Goal: Navigation & Orientation: Find specific page/section

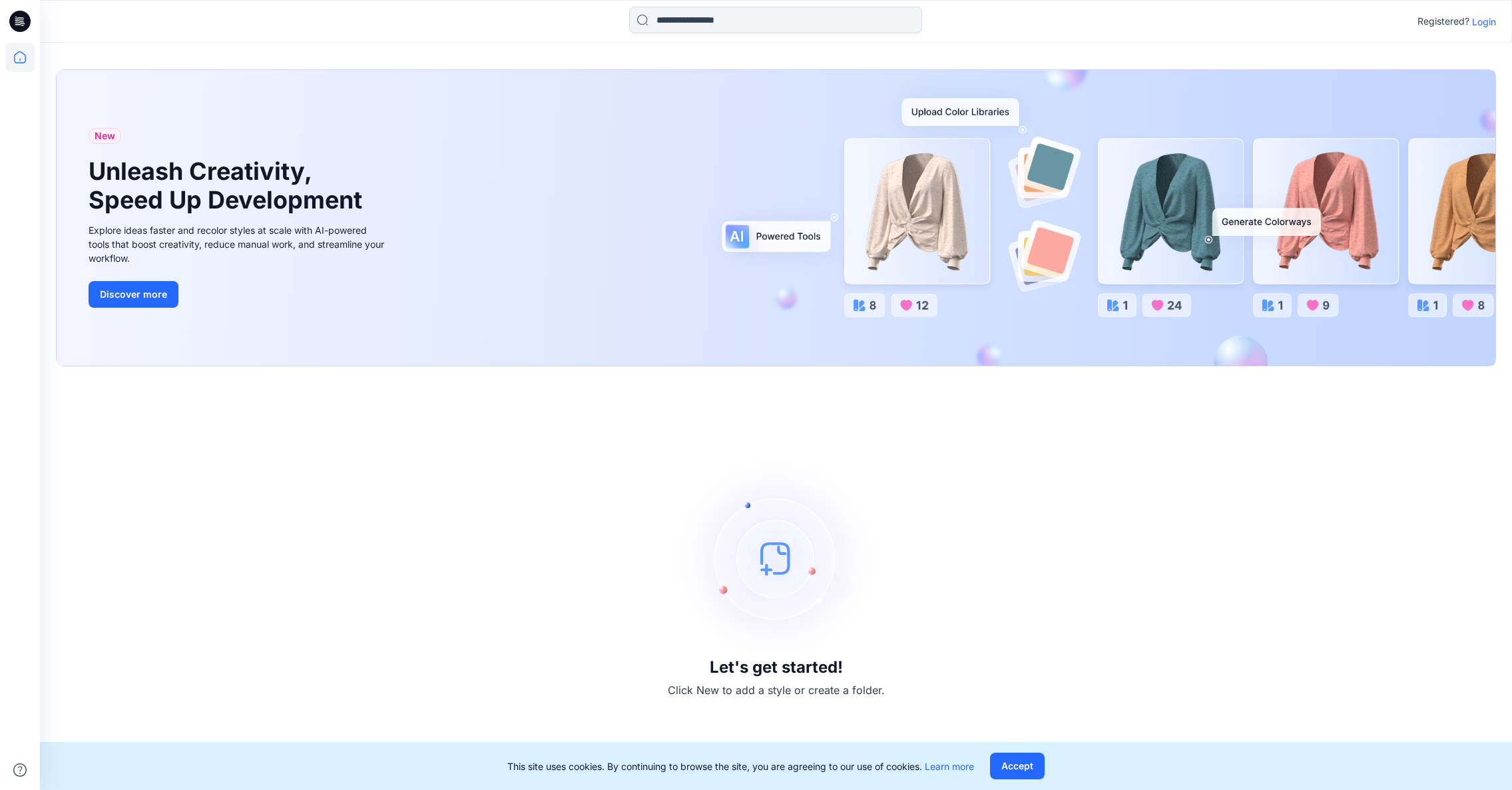
click at [21, 20] on icon at bounding box center [20, 21] width 21 height 21
click at [20, 55] on icon at bounding box center [20, 57] width 29 height 29
click at [1480, 20] on p "Login" at bounding box center [1484, 21] width 24 height 14
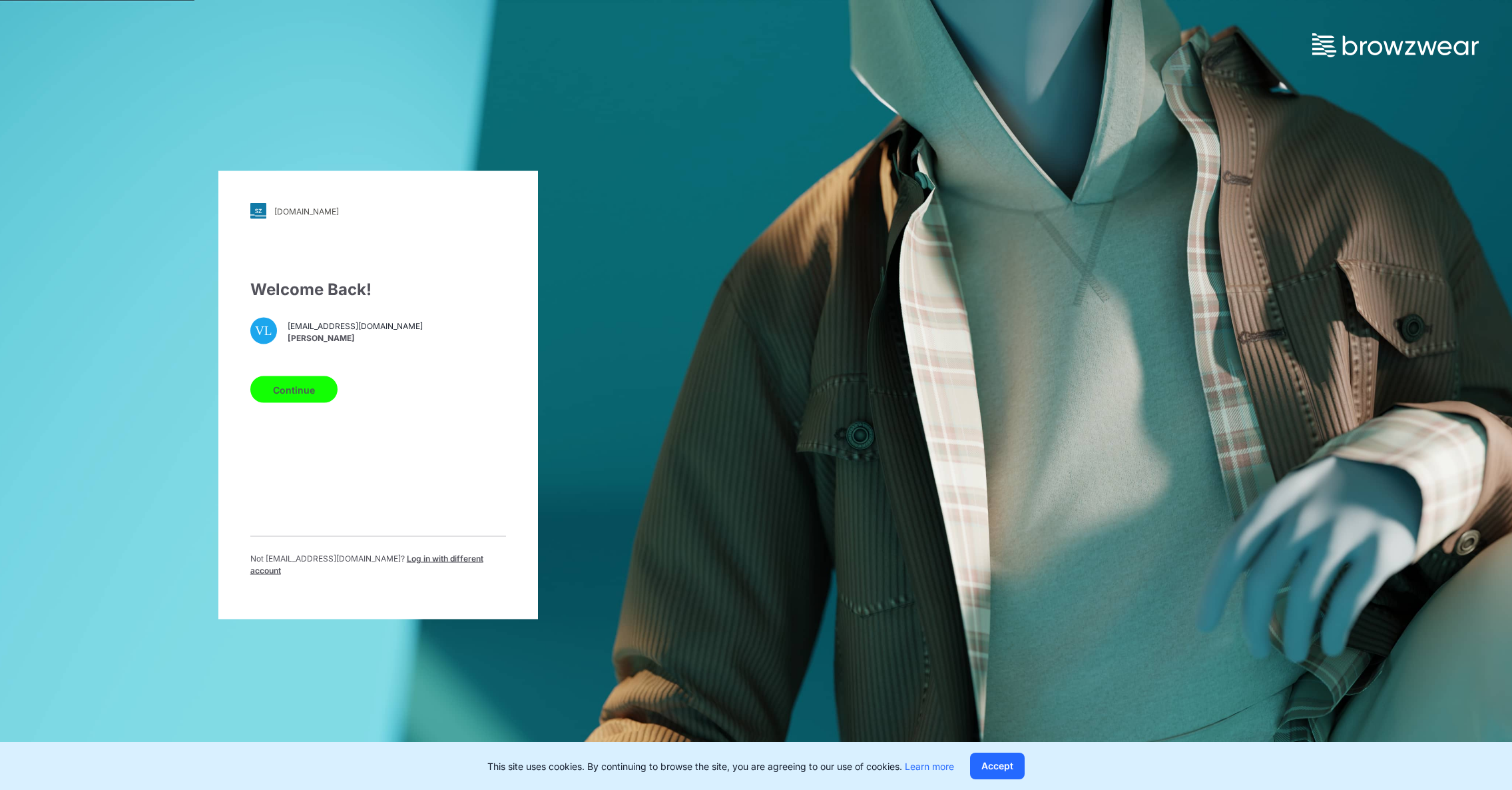
click at [297, 395] on button "Continue" at bounding box center [294, 389] width 87 height 27
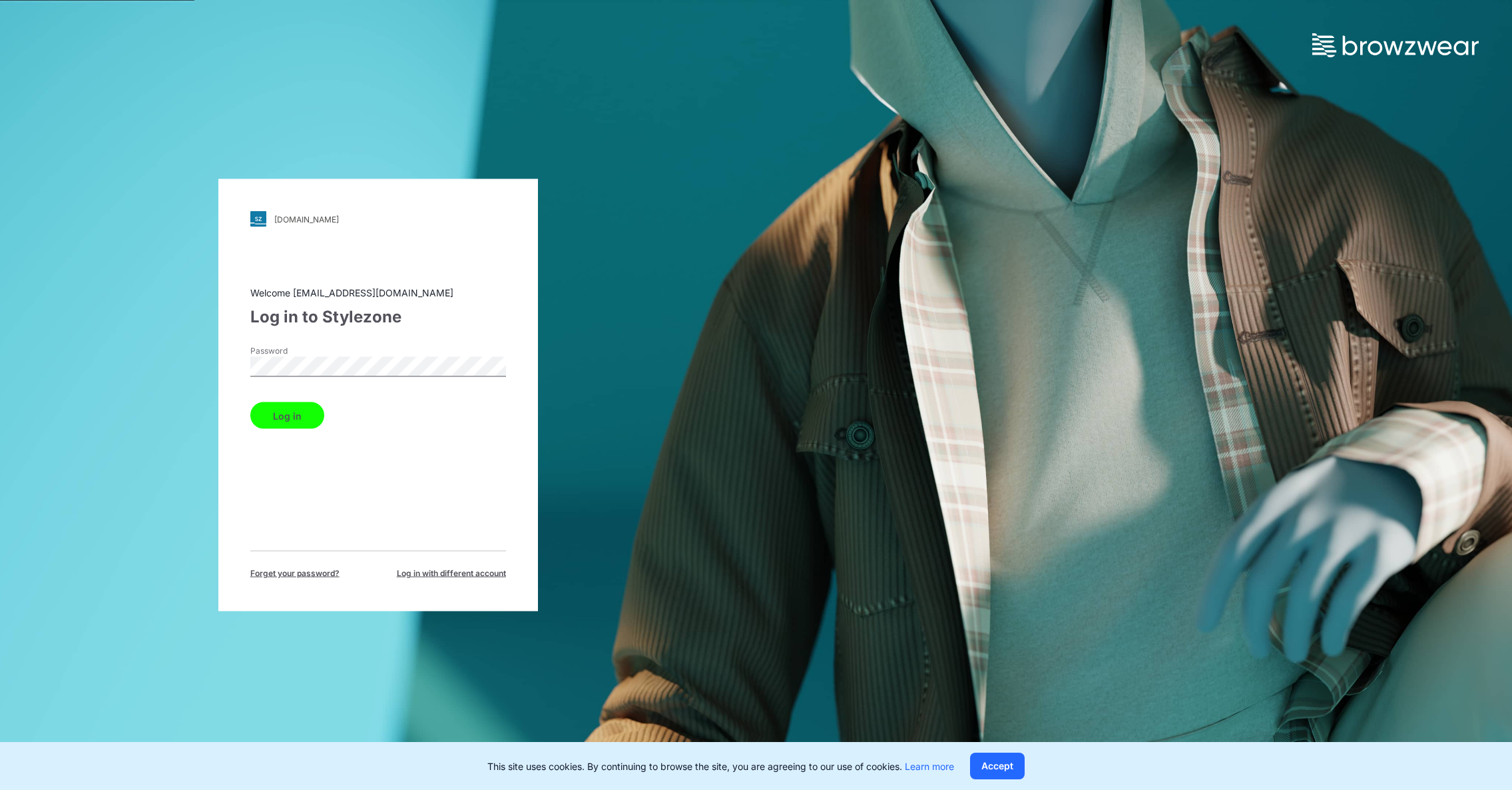
click at [298, 415] on button "Log in" at bounding box center [287, 415] width 74 height 27
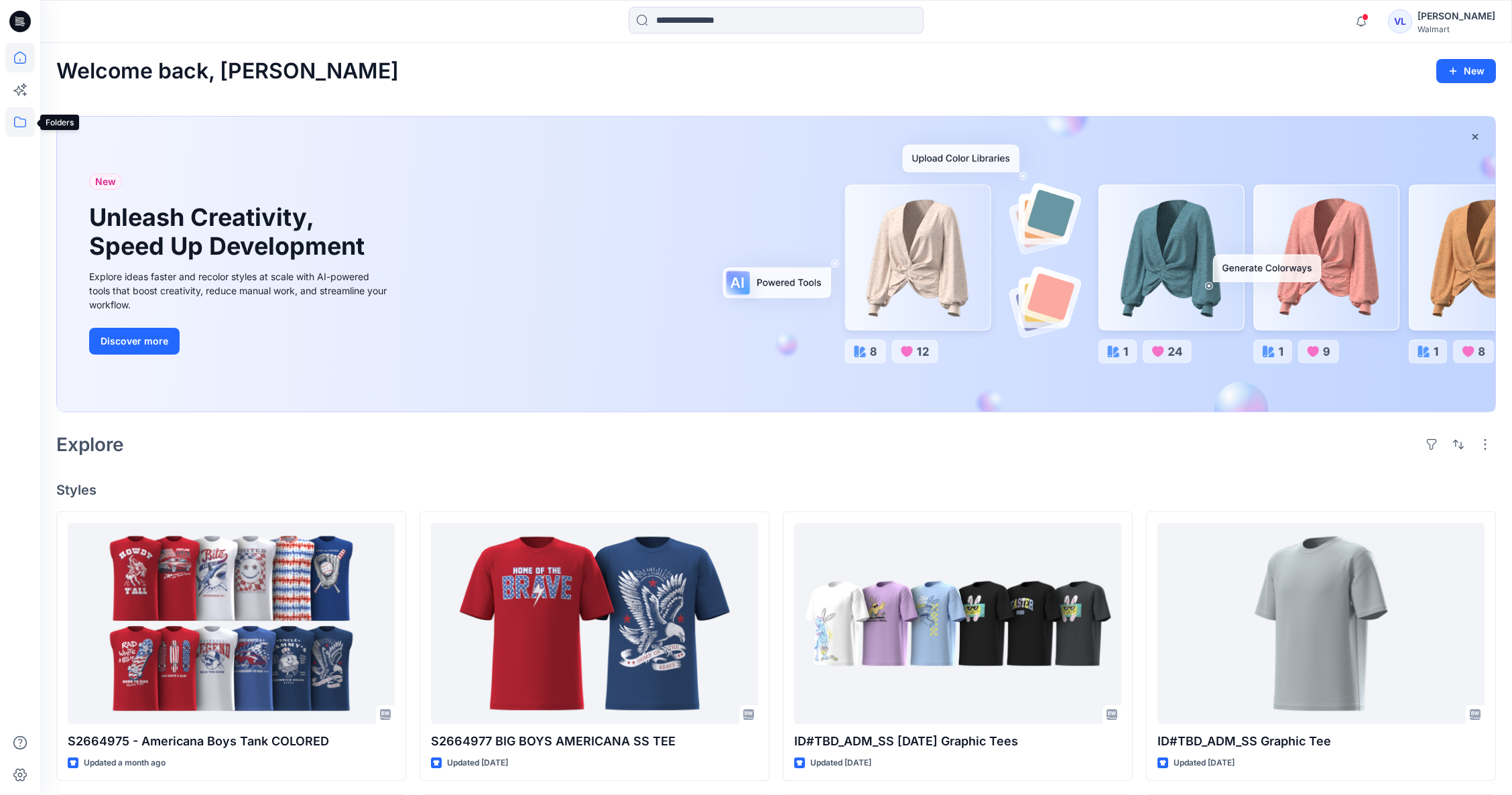
click at [21, 121] on icon at bounding box center [20, 122] width 29 height 29
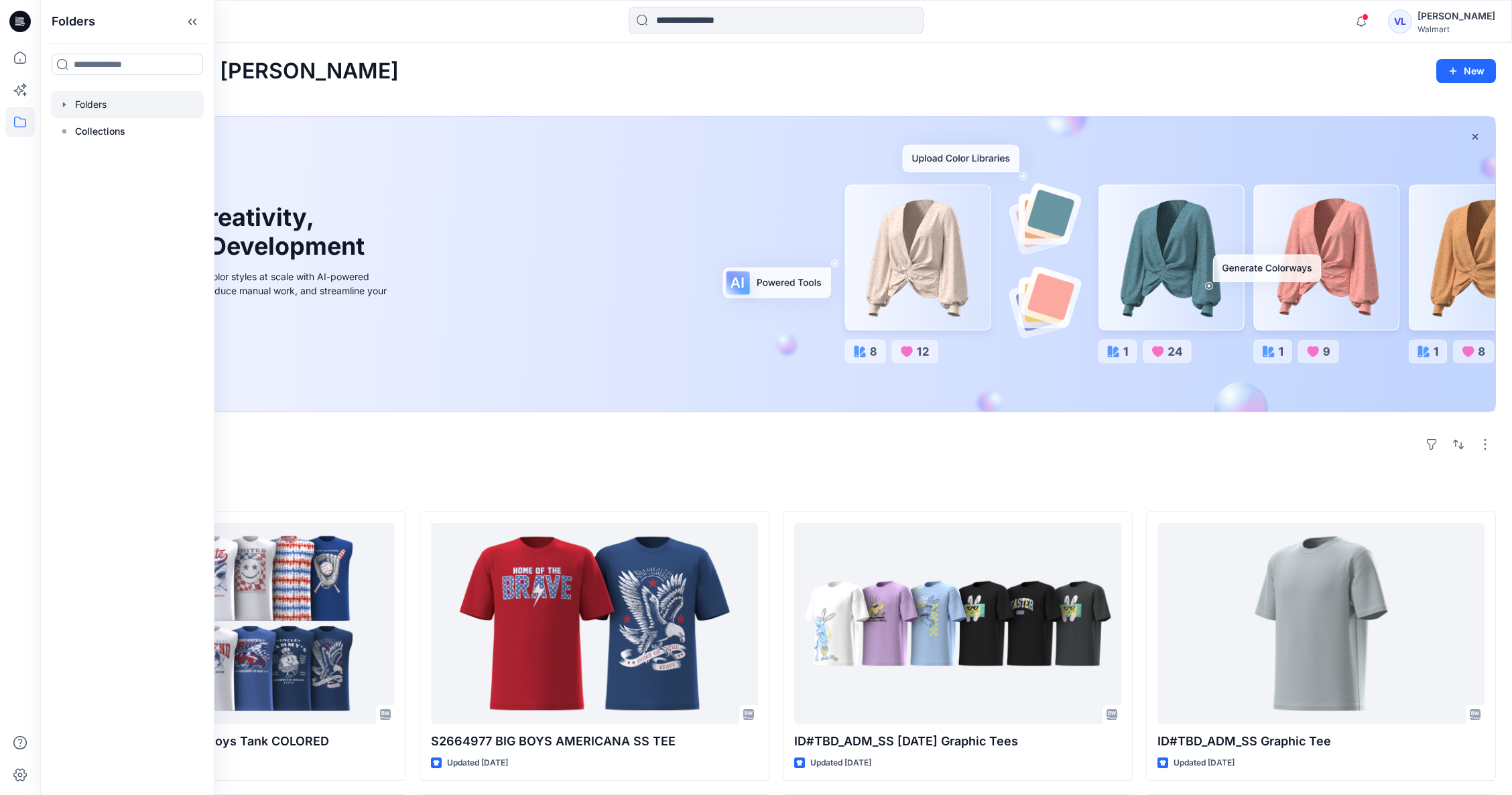
click at [105, 97] on div at bounding box center [127, 104] width 153 height 27
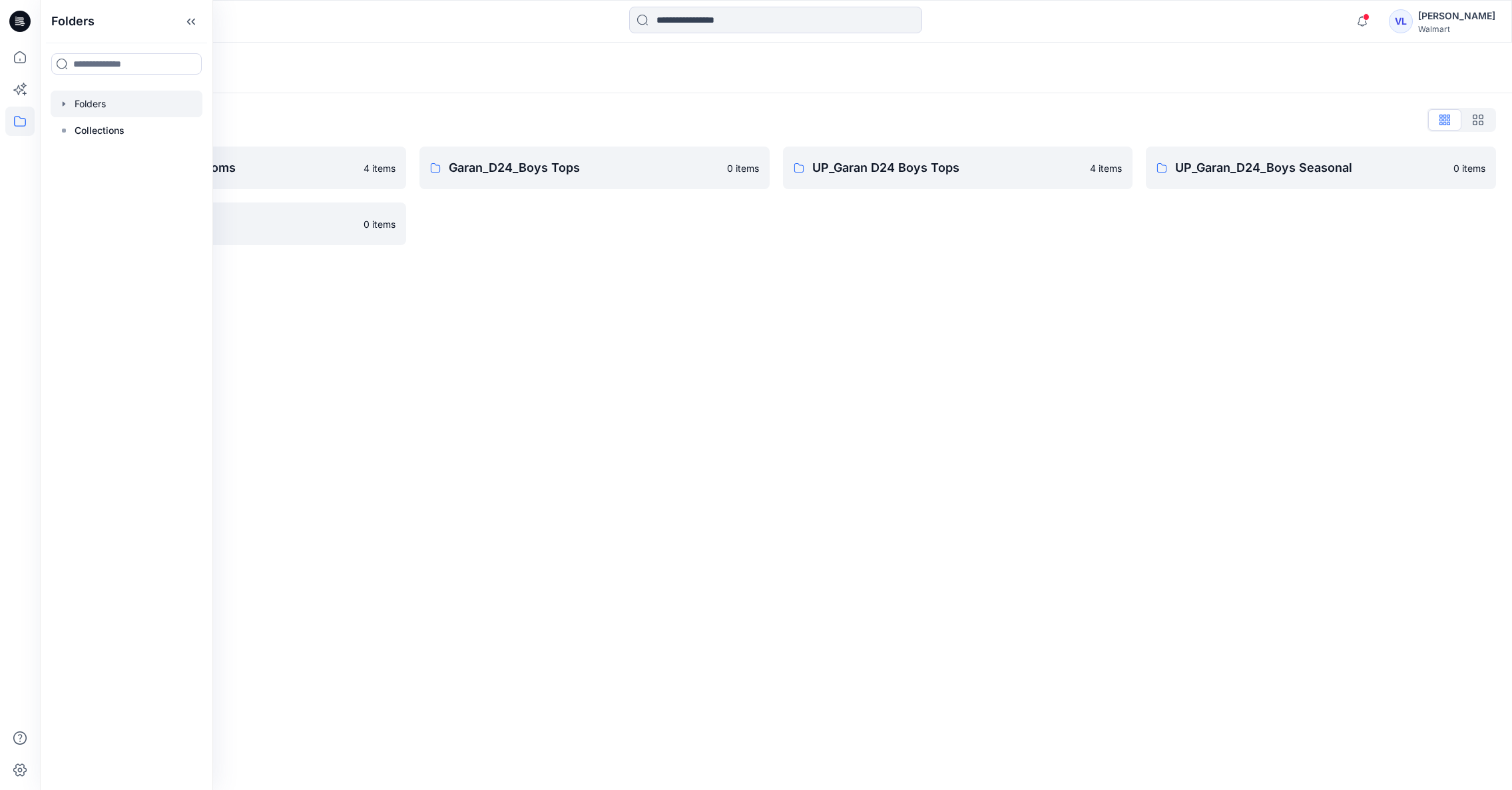
click at [869, 375] on div "Folders Folders List Garan_D24_Boys Bottoms 4 items UP_Garan/Uniforms 0 items G…" at bounding box center [776, 416] width 1472 height 747
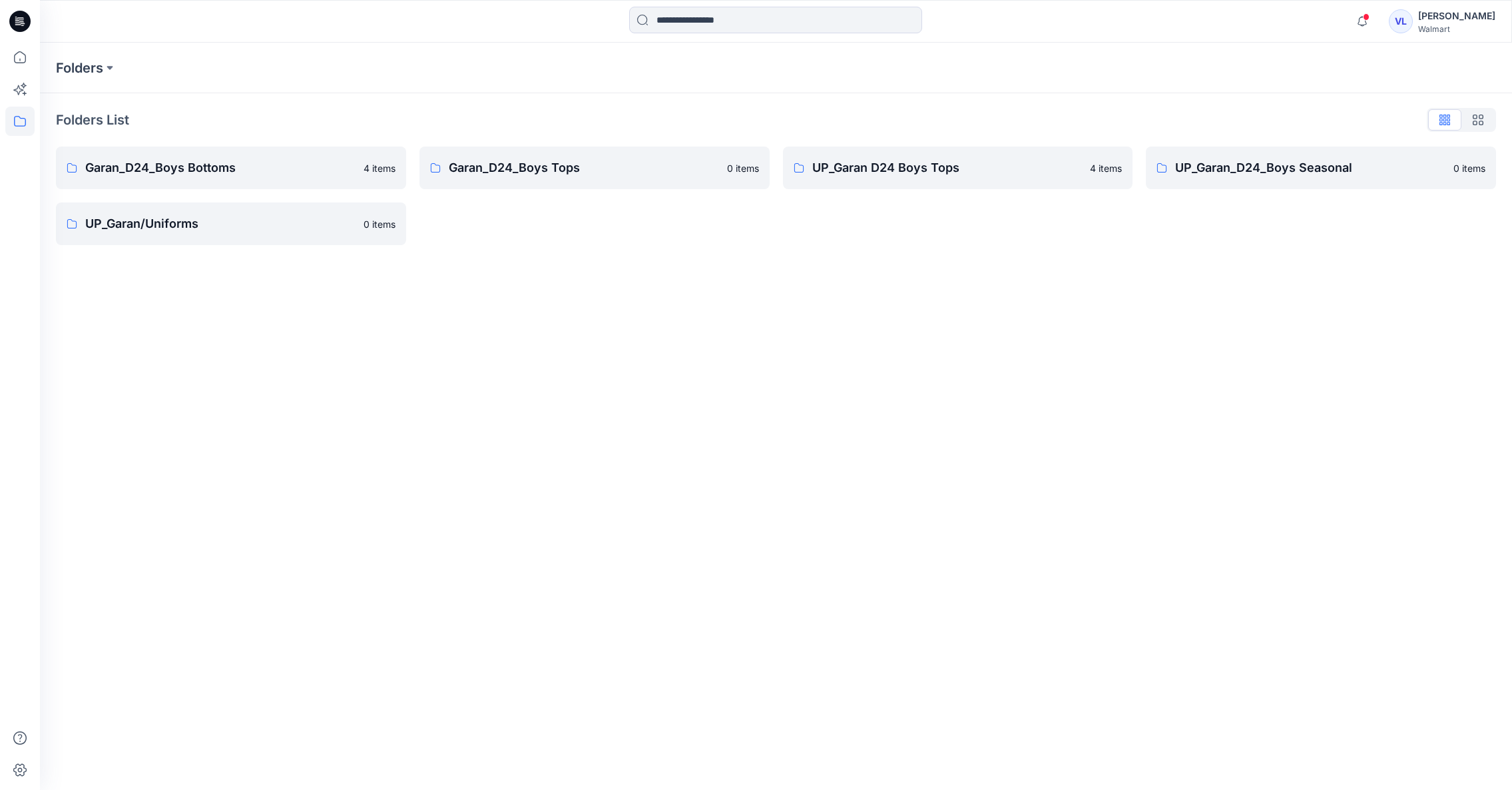
click at [1467, 18] on div "[PERSON_NAME]" at bounding box center [1457, 16] width 77 height 16
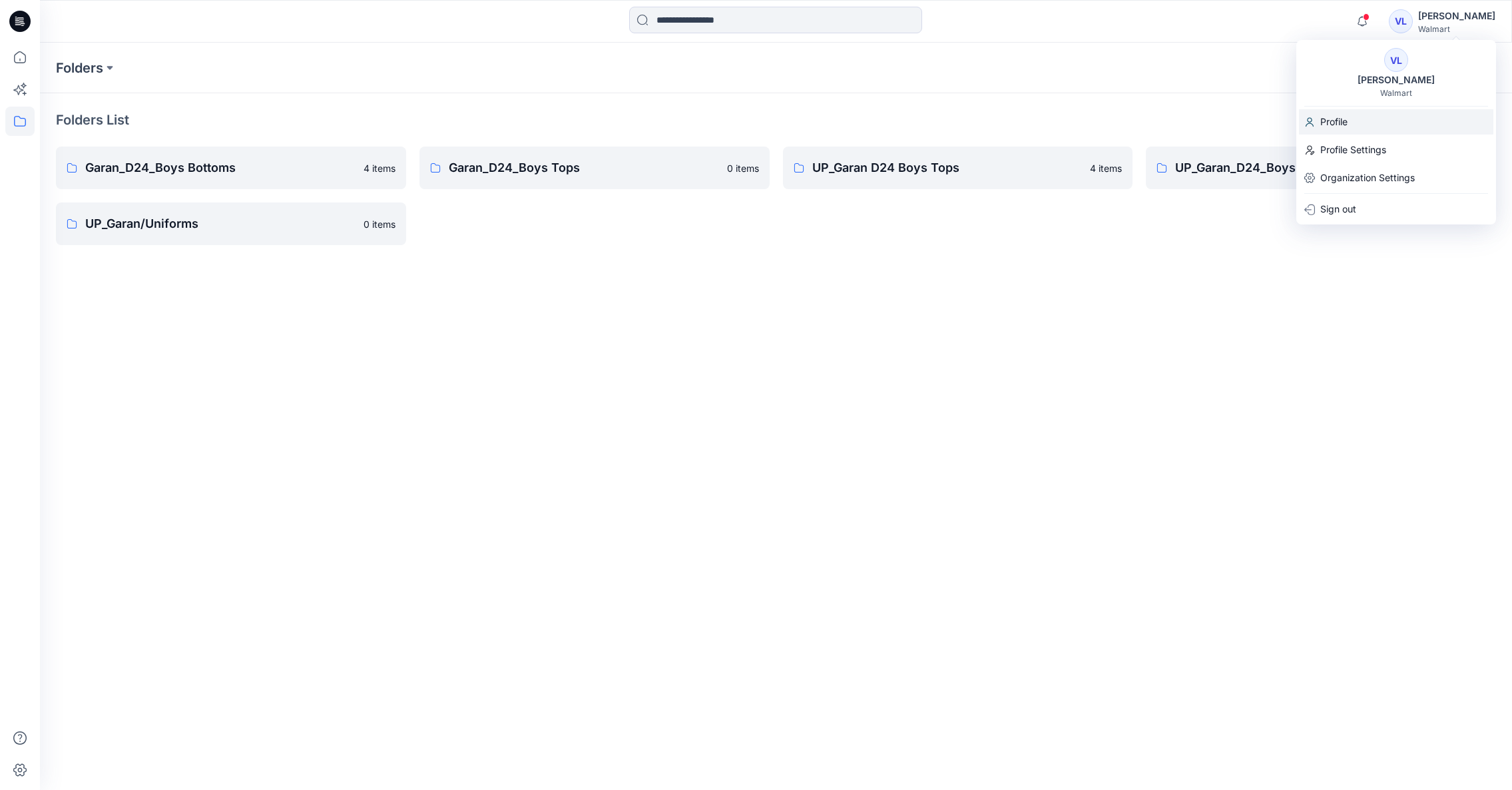
click at [1340, 119] on p "Profile" at bounding box center [1334, 121] width 28 height 25
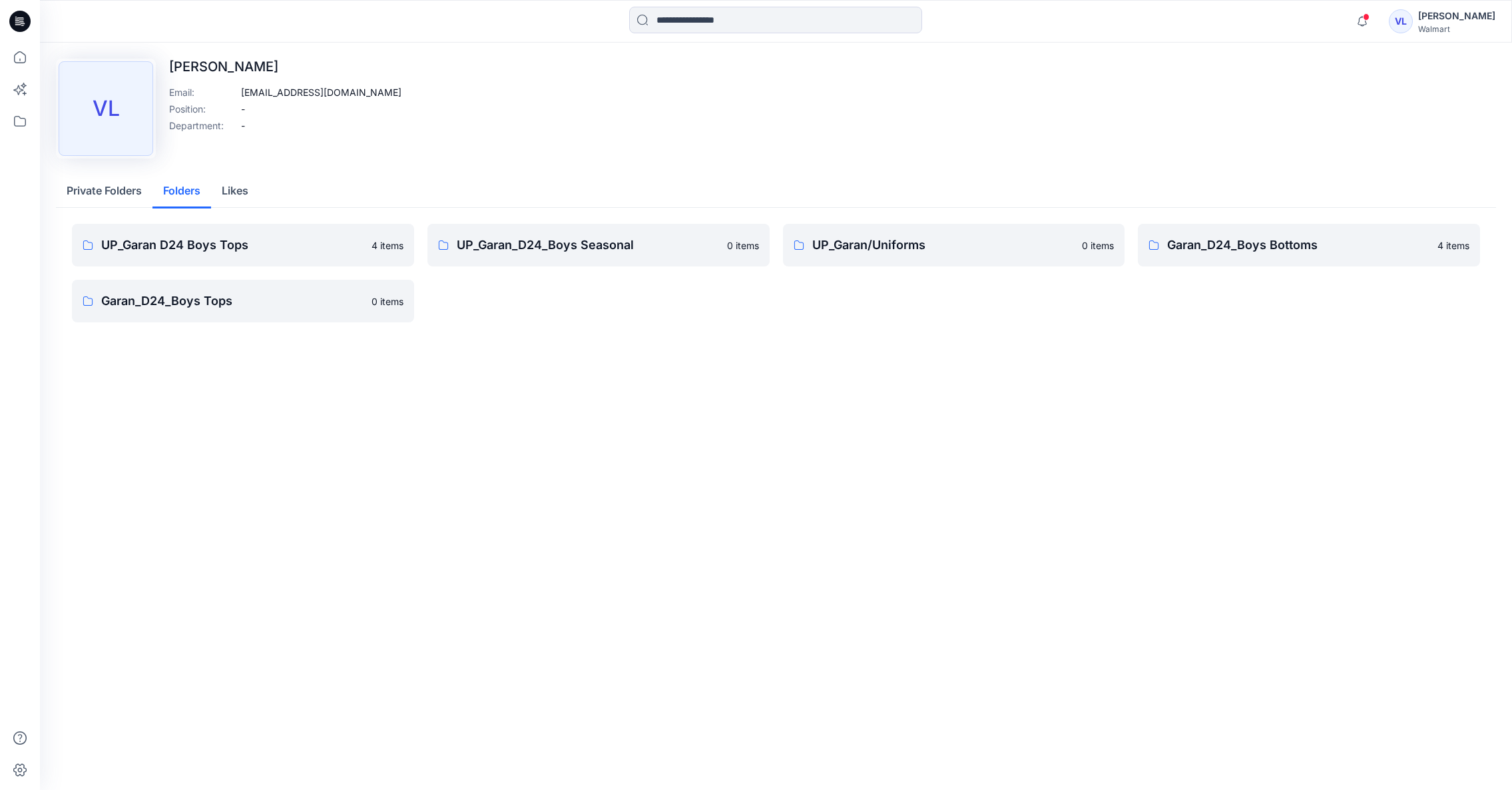
click at [182, 188] on button "Folders" at bounding box center [182, 191] width 59 height 34
click at [752, 524] on div "Upload Image [PERSON_NAME] [PERSON_NAME] Email : [EMAIL_ADDRESS][DOMAIN_NAME] P…" at bounding box center [776, 416] width 1472 height 747
click at [20, 56] on icon at bounding box center [20, 57] width 29 height 29
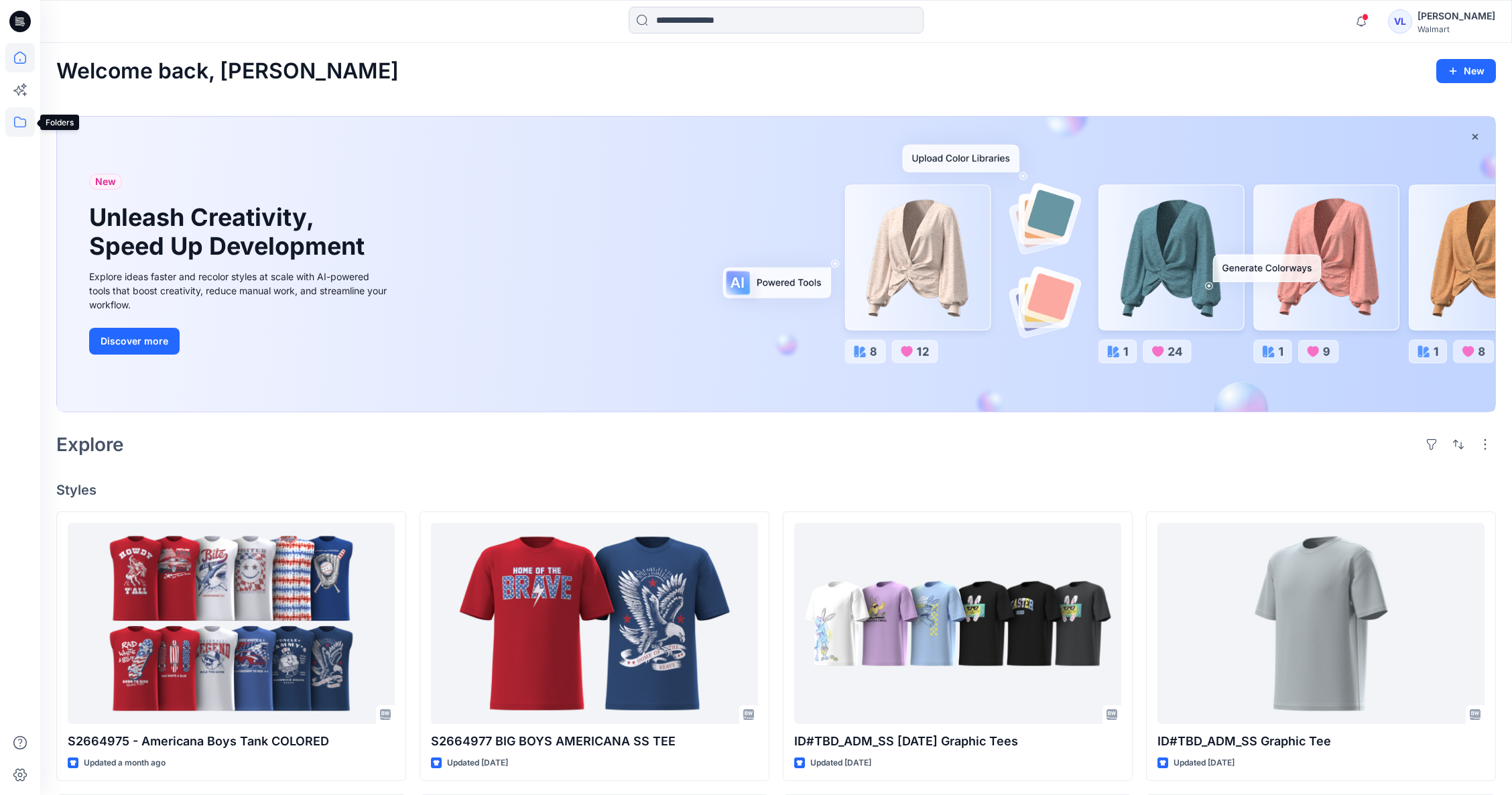
click at [20, 119] on icon at bounding box center [20, 122] width 29 height 29
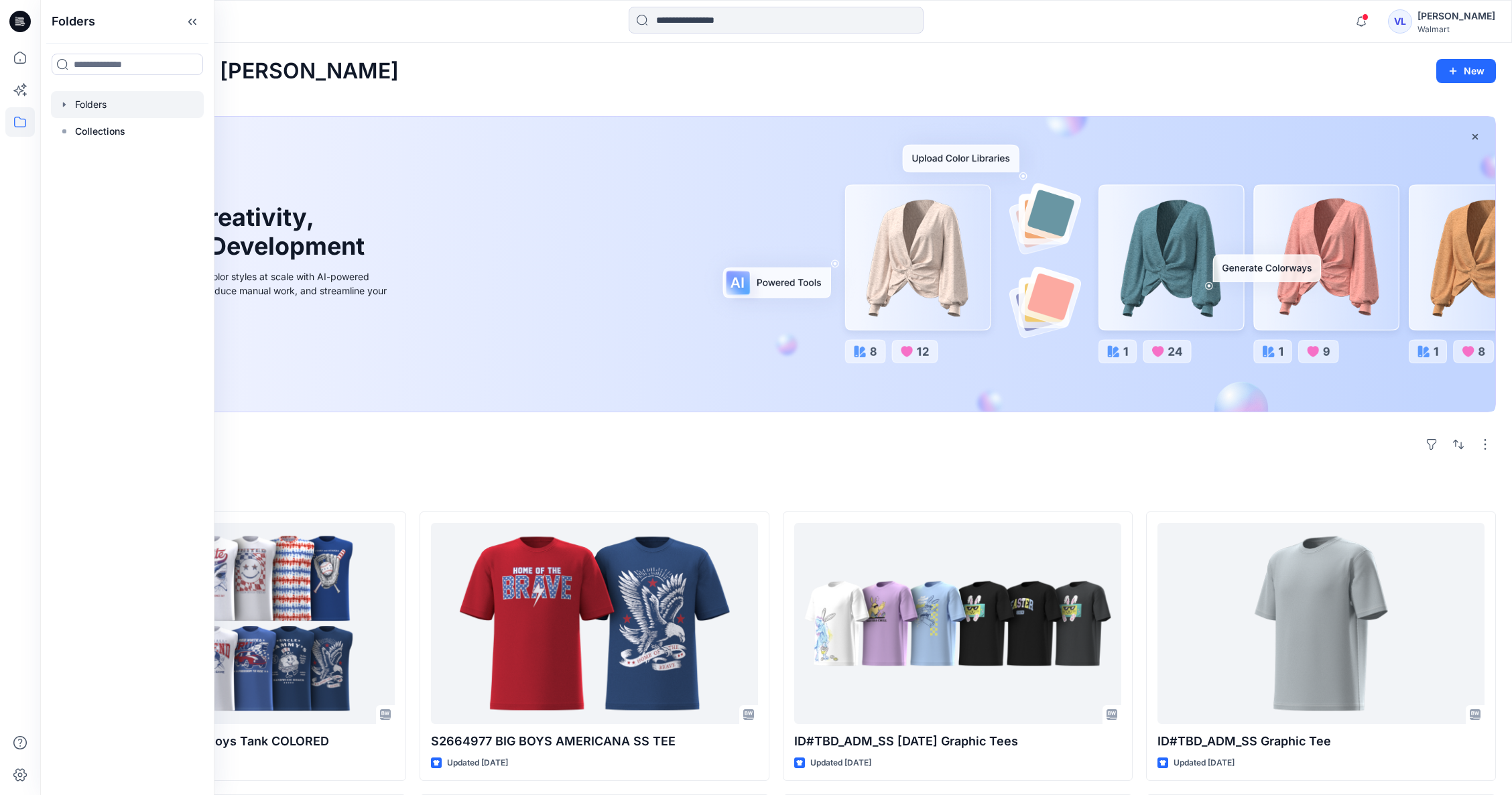
click at [97, 99] on div at bounding box center [127, 104] width 153 height 27
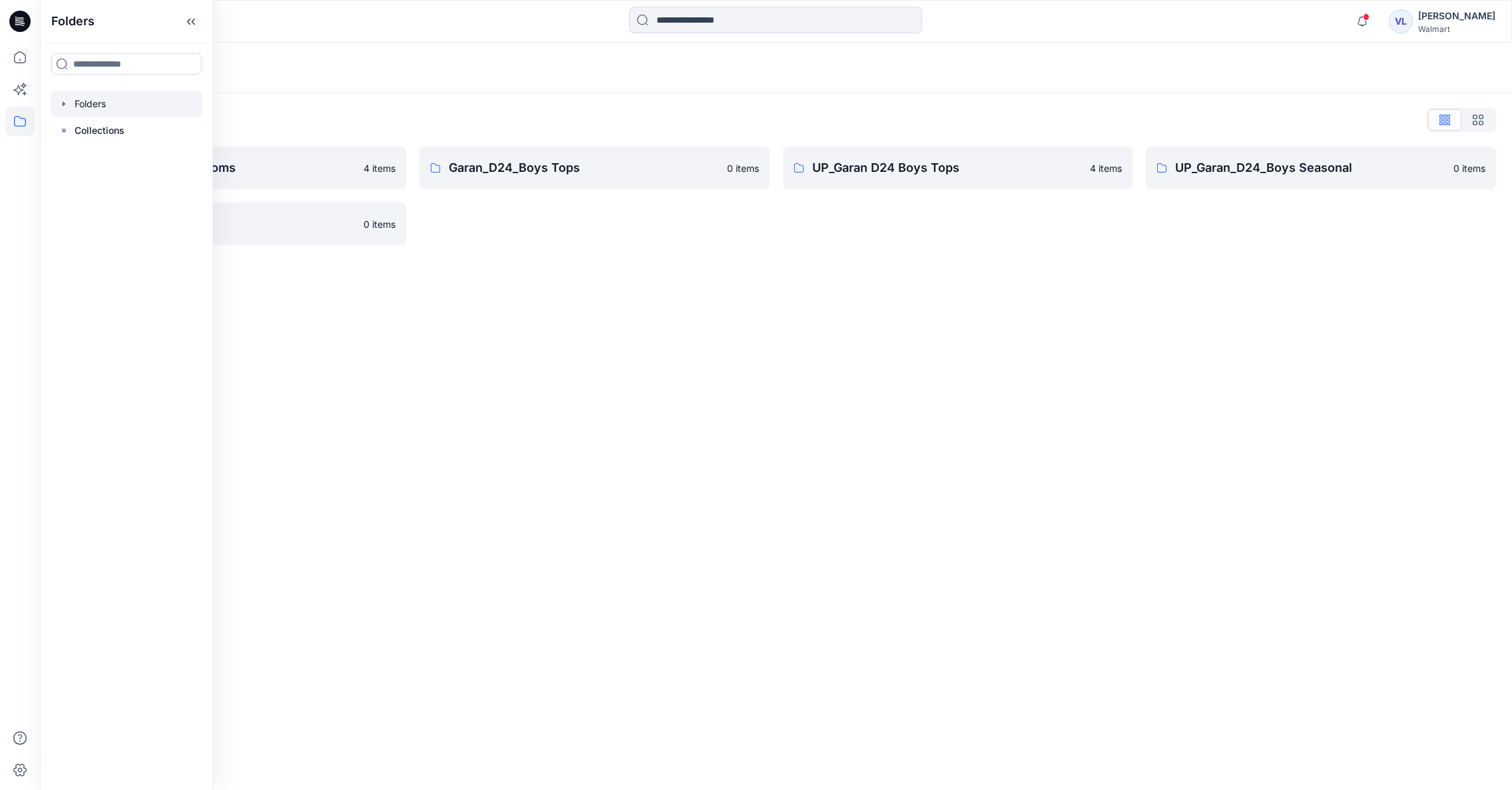
click at [489, 110] on div "Folders List" at bounding box center [776, 119] width 1440 height 21
